Goal: Find specific page/section: Find specific page/section

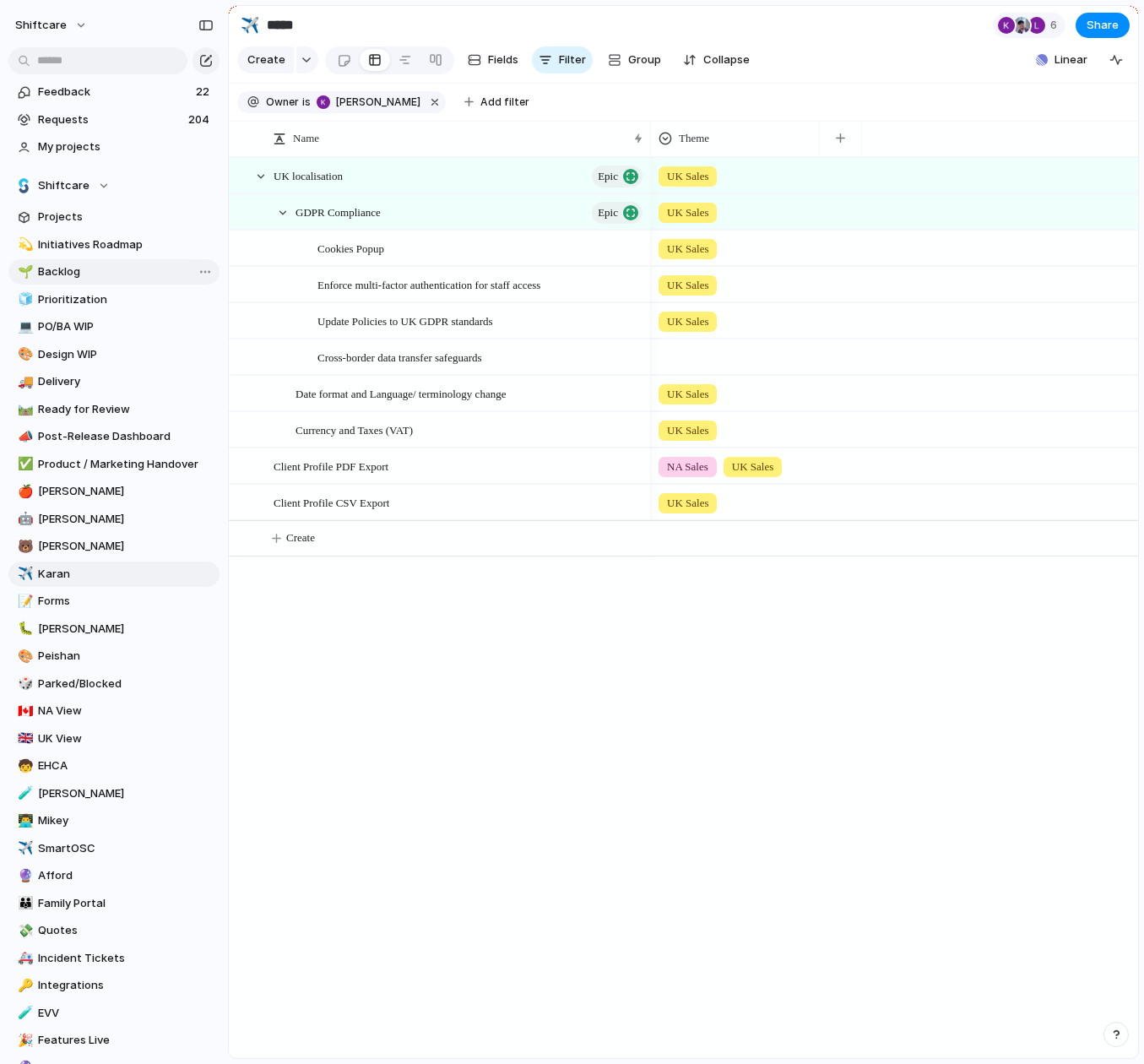
scroll to position [1, 0]
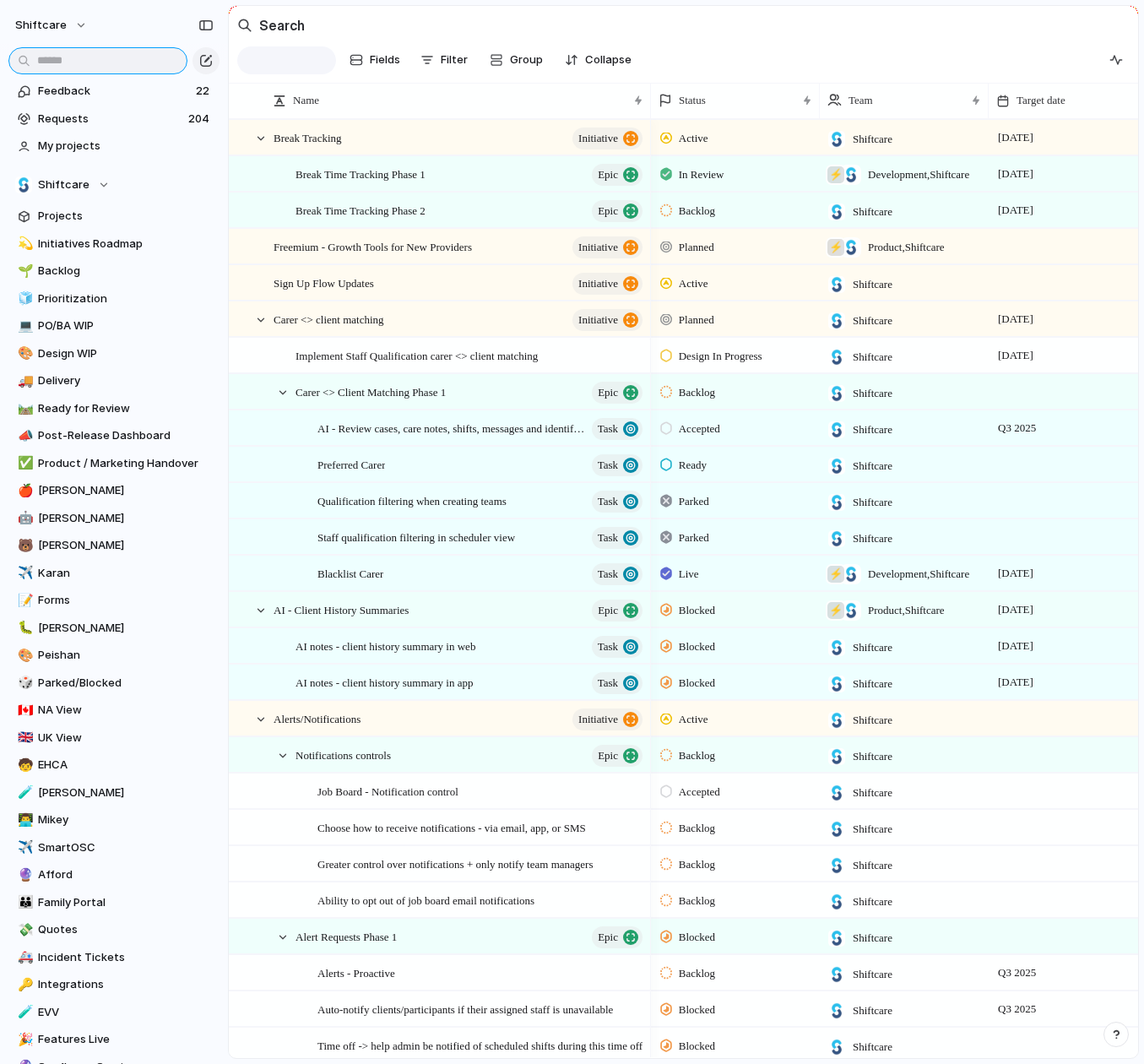
click at [51, 60] on input "text" at bounding box center [98, 61] width 179 height 27
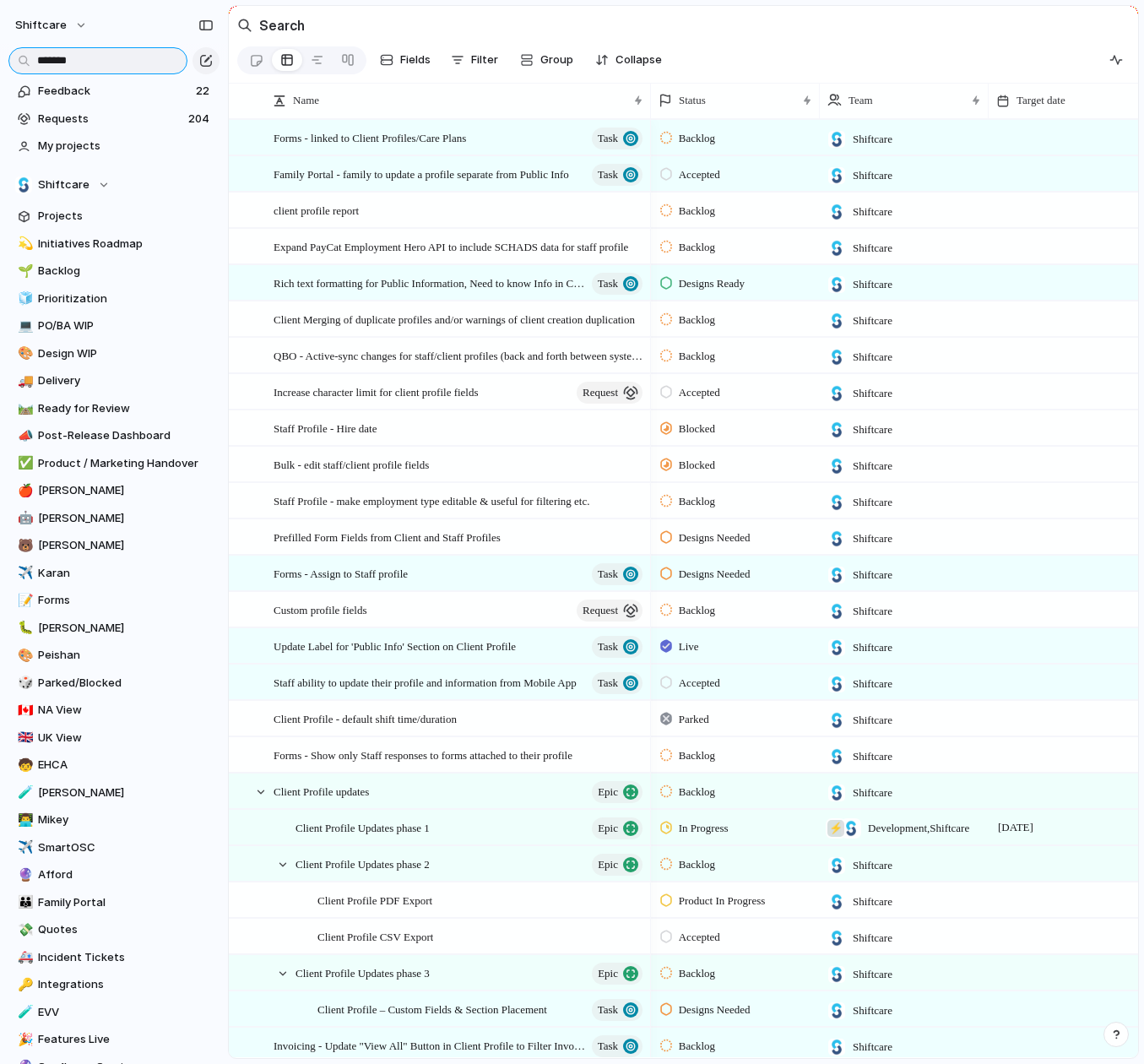
type input "*******"
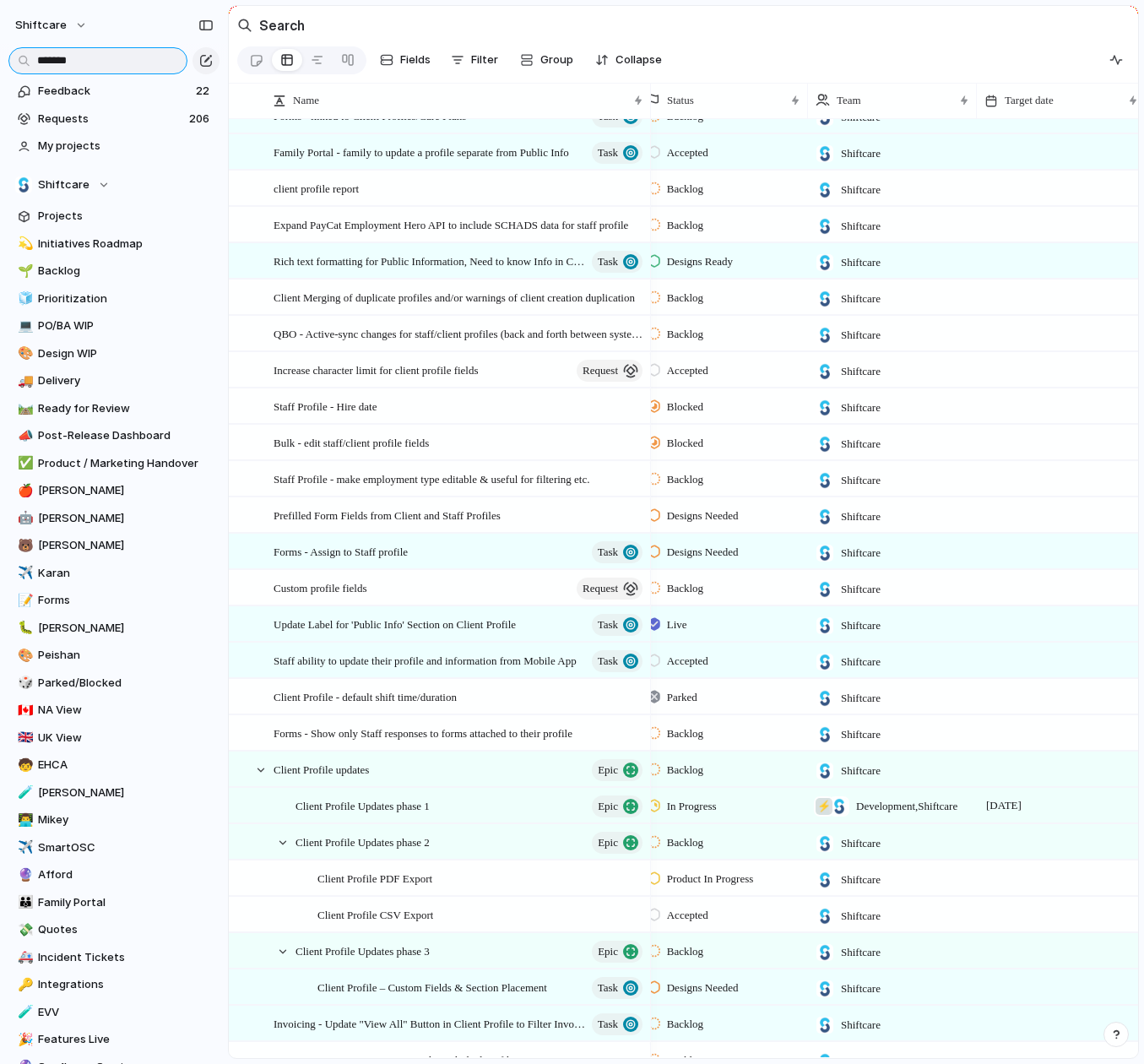
scroll to position [0, 13]
click at [427, 808] on span "Client Profile Updates phase 1" at bounding box center [362, 805] width 134 height 20
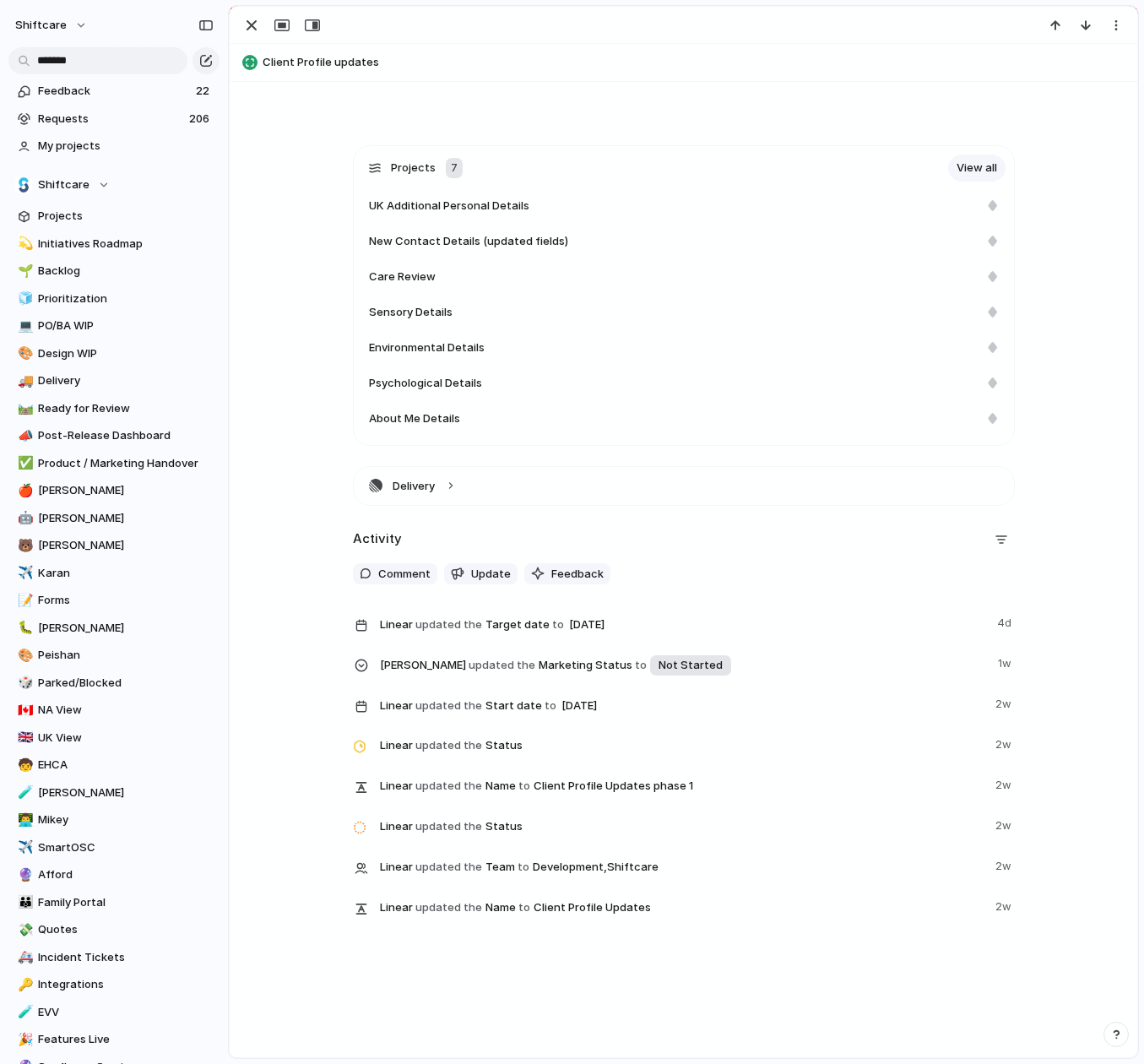
scroll to position [473, 0]
click at [495, 241] on span "New Contact Details (updated fields)" at bounding box center [468, 242] width 200 height 17
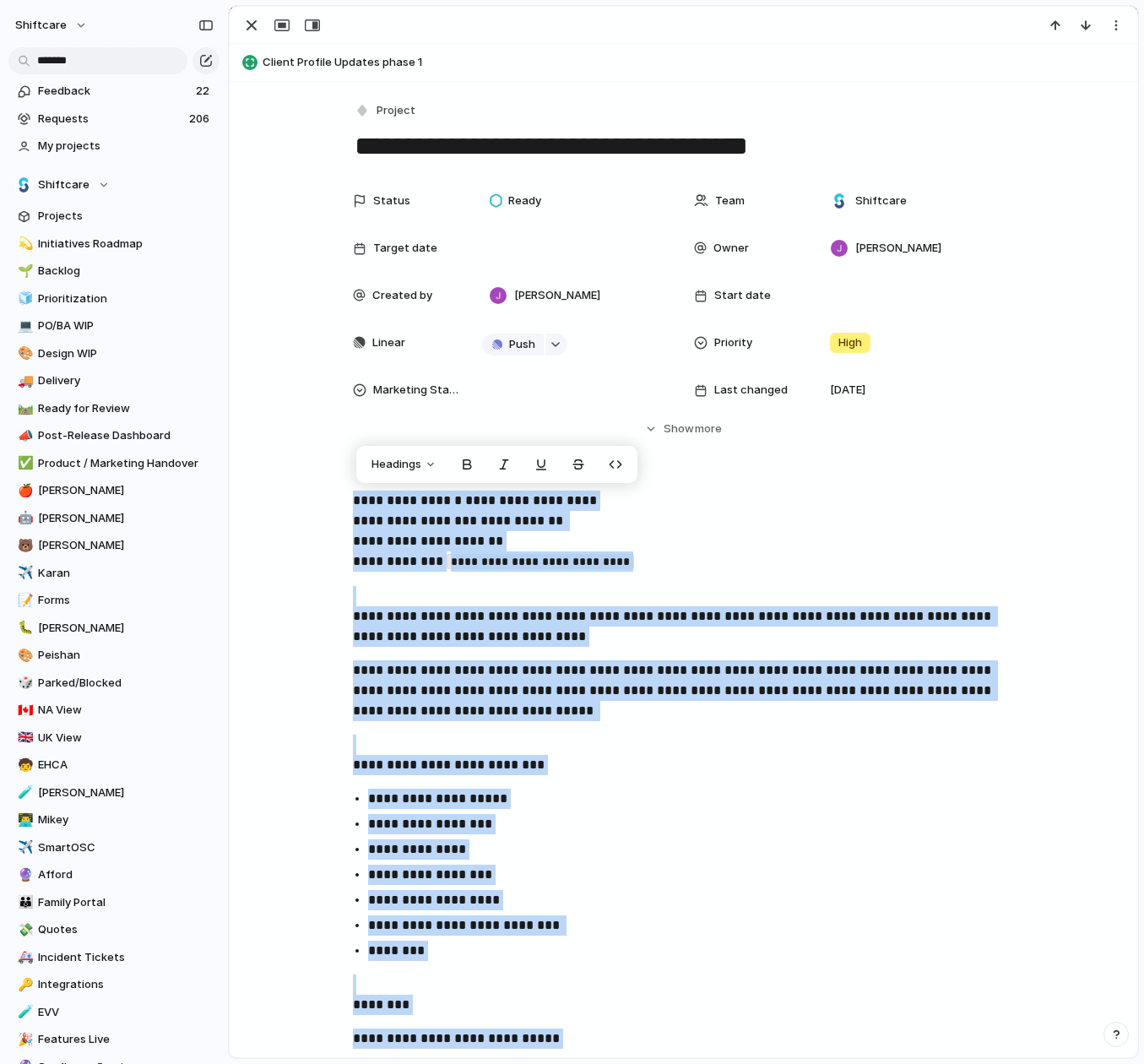
drag, startPoint x: 665, startPoint y: 704, endPoint x: 319, endPoint y: 514, distance: 394.7
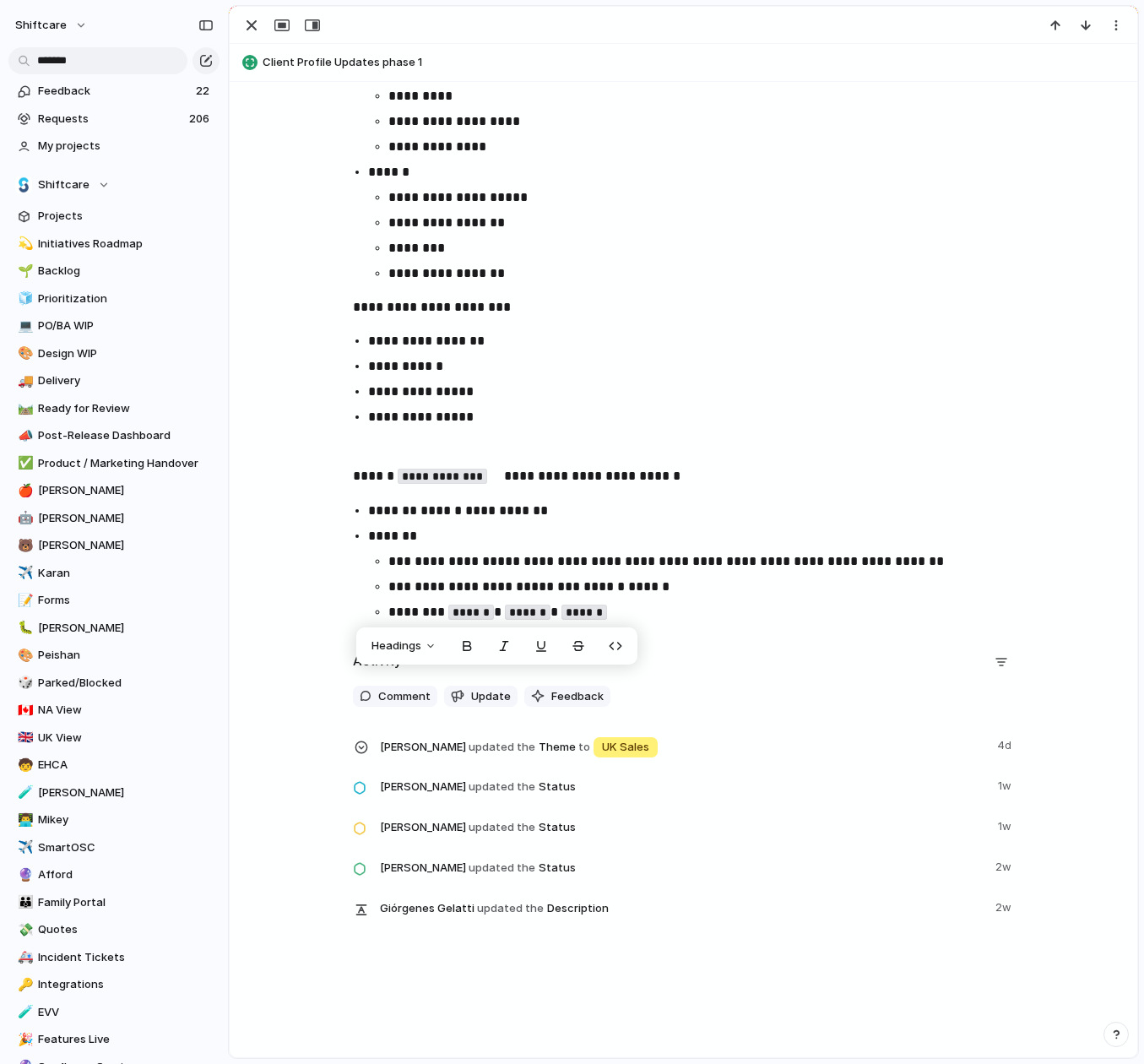
click at [875, 653] on div "Activity" at bounding box center [683, 662] width 662 height 27
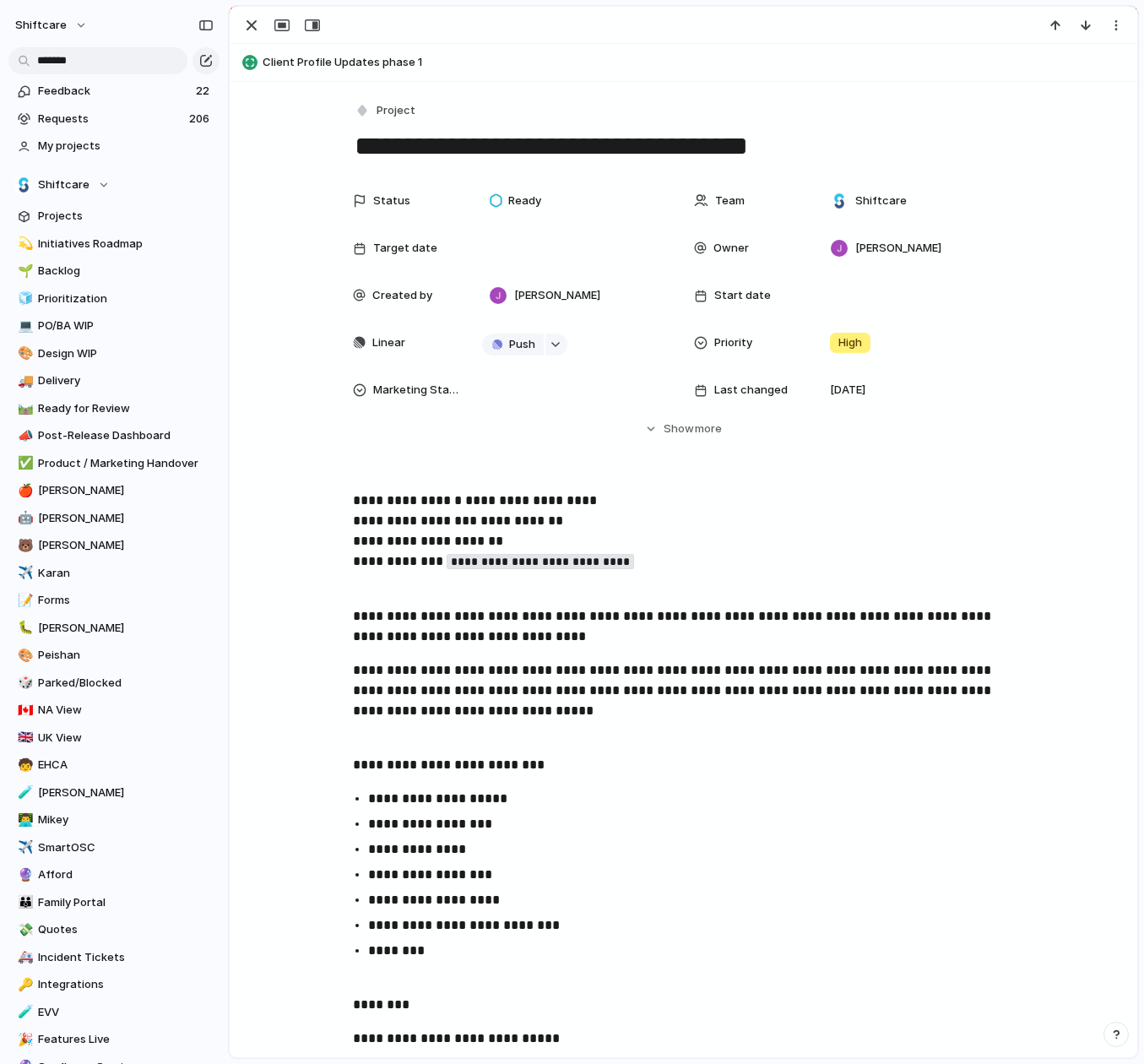
type textarea "**********"
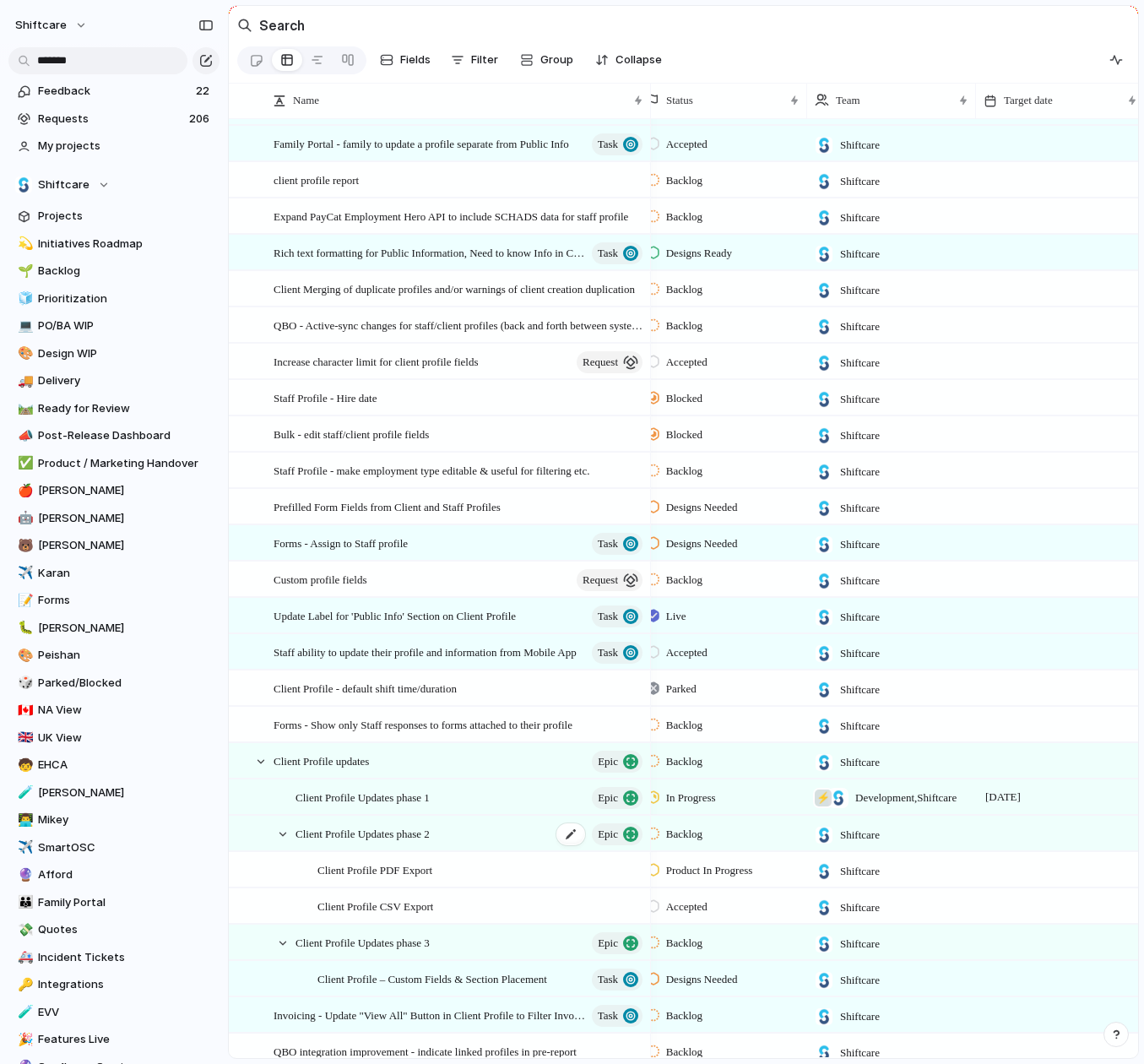
click at [381, 835] on span "Client Profile Updates phase 2" at bounding box center [362, 833] width 134 height 20
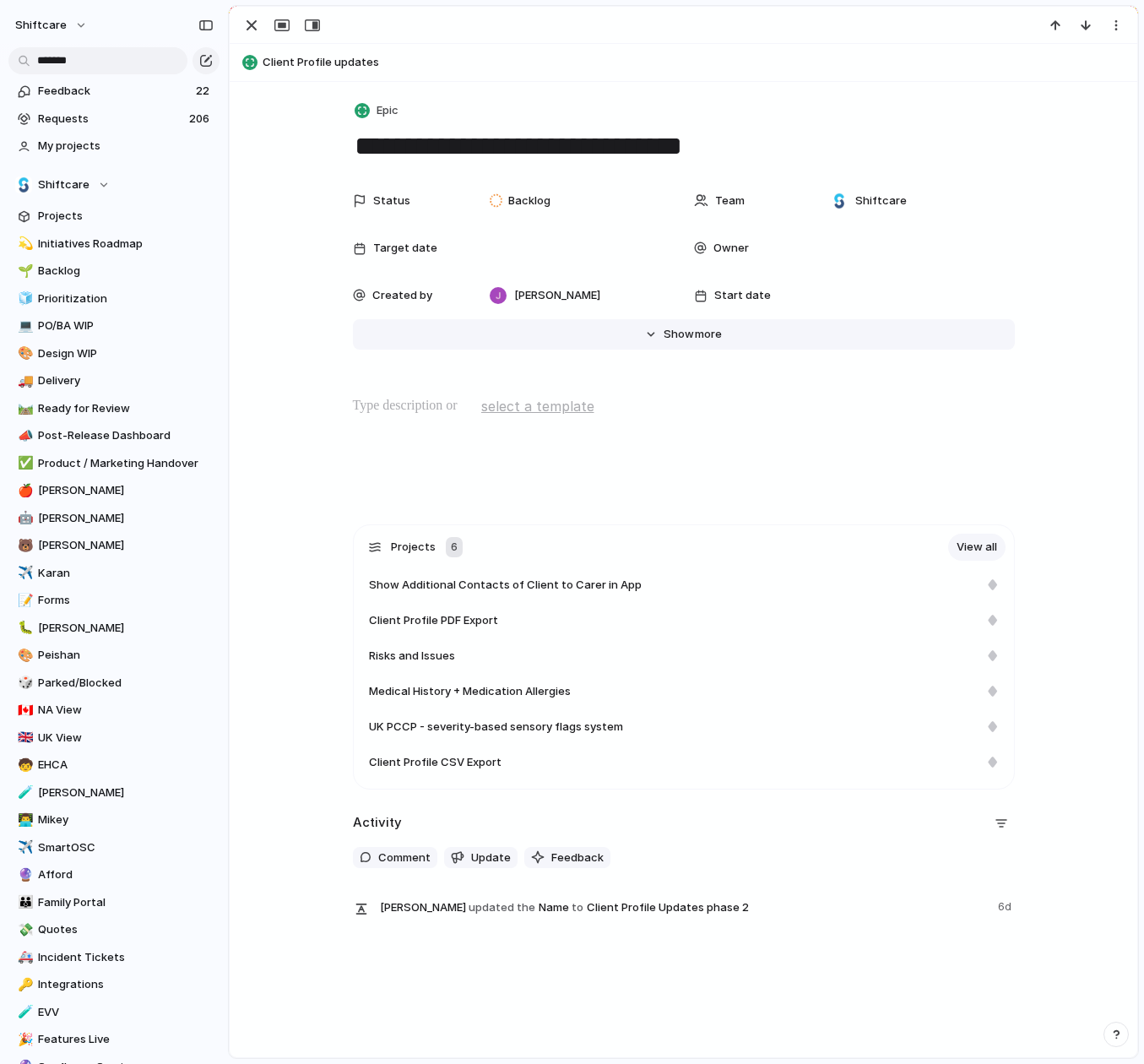
click at [680, 331] on span "Show" at bounding box center [679, 335] width 31 height 17
